Goal: Transaction & Acquisition: Purchase product/service

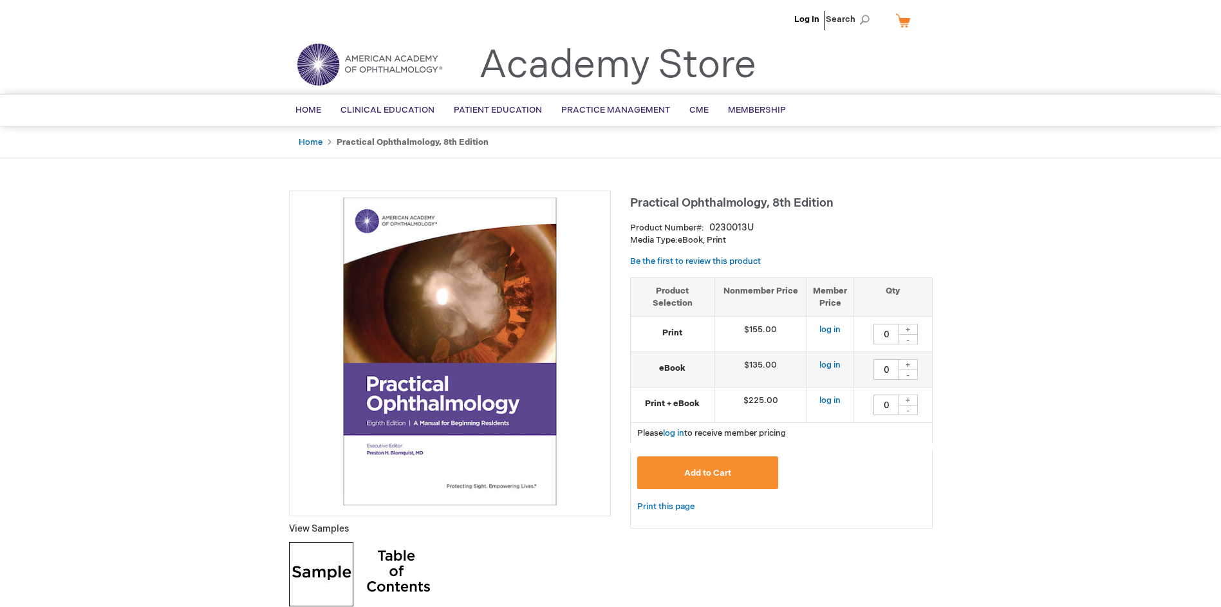
type input "0"
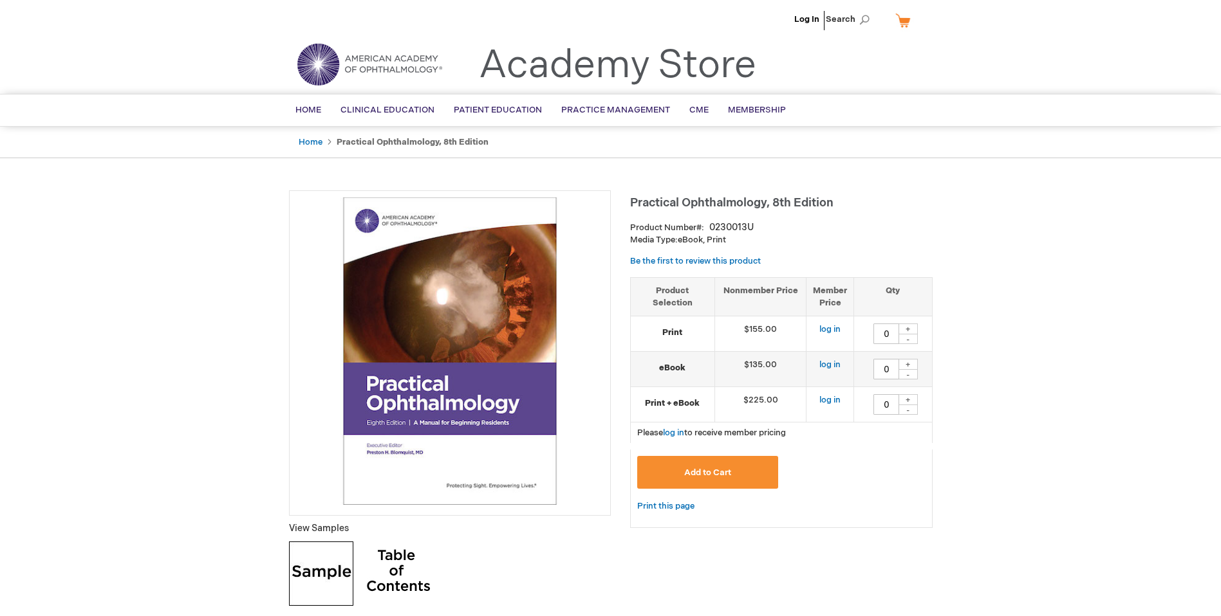
drag, startPoint x: 94, startPoint y: 429, endPoint x: 108, endPoint y: 441, distance: 18.3
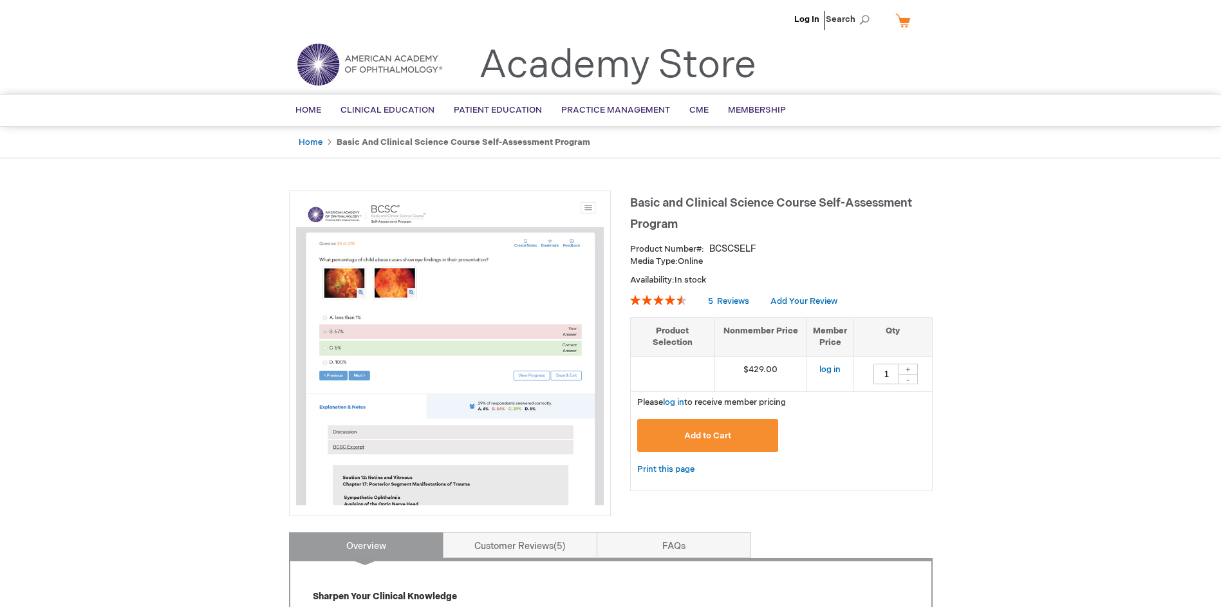
type input "1"
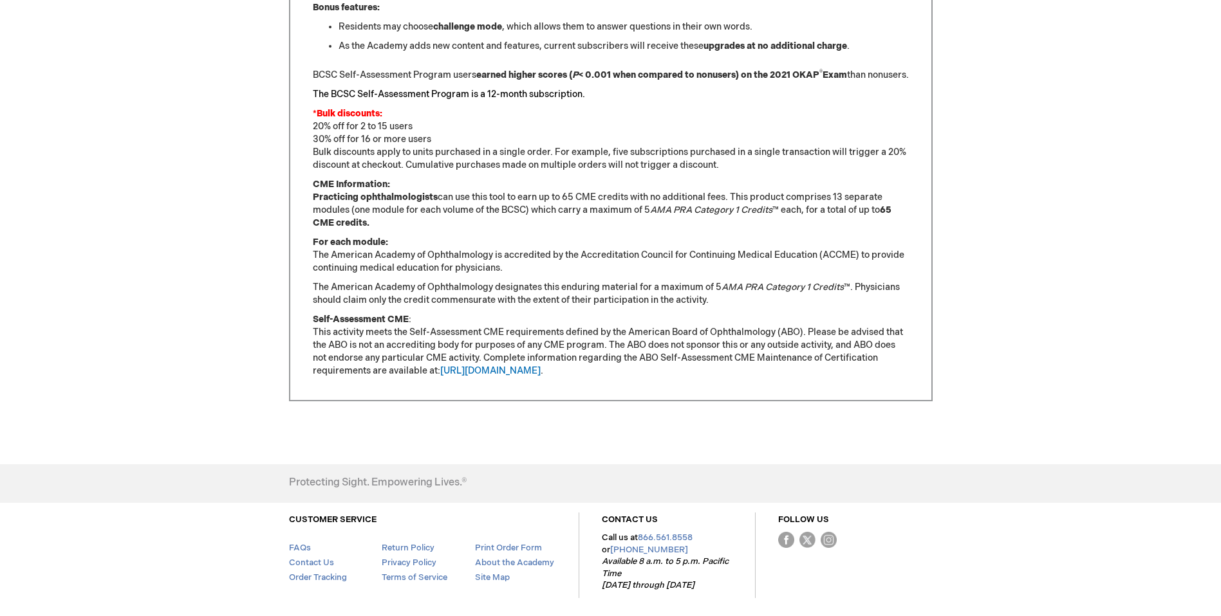
scroll to position [1079, 0]
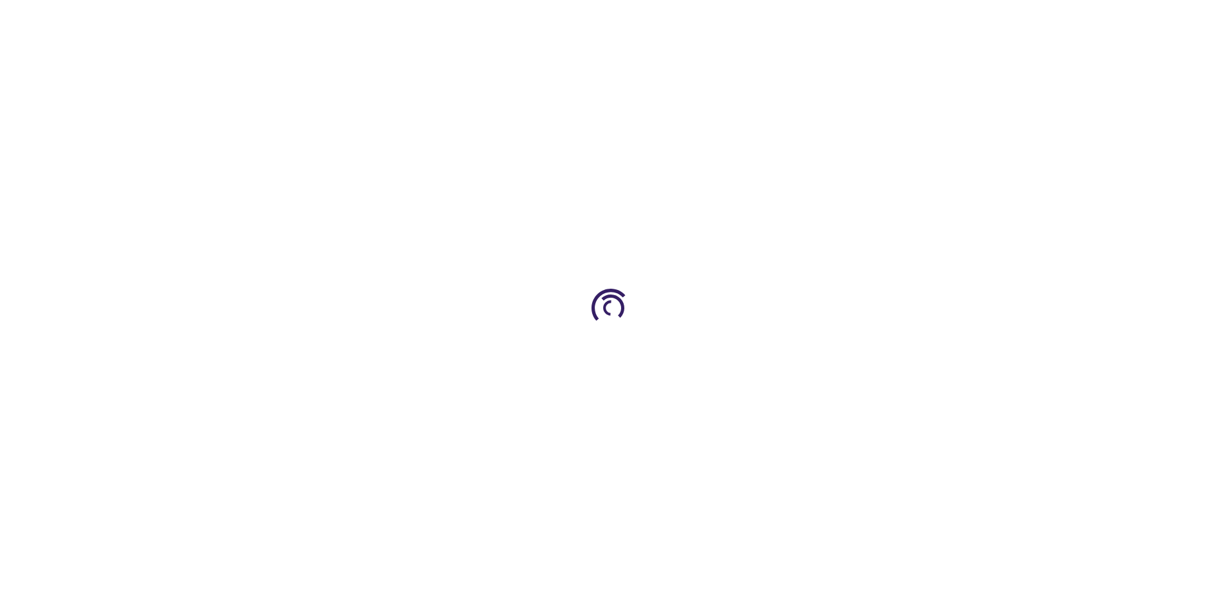
type input "0"
